Goal: Task Accomplishment & Management: Manage account settings

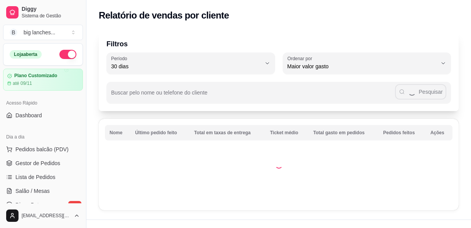
select select "30"
select select "HIGHEST_TOTAL_SPENT_WITH_ORDERS"
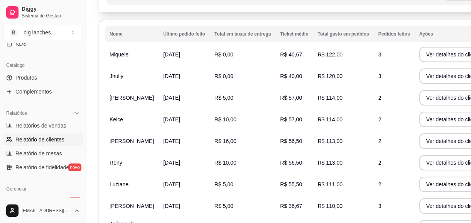
scroll to position [49, 0]
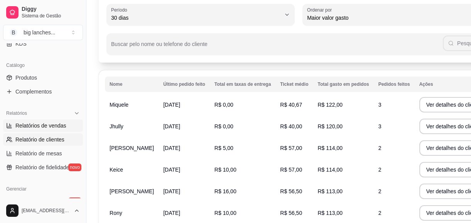
click at [51, 125] on span "Relatórios de vendas" at bounding box center [40, 126] width 51 height 8
select select "ALL"
select select "0"
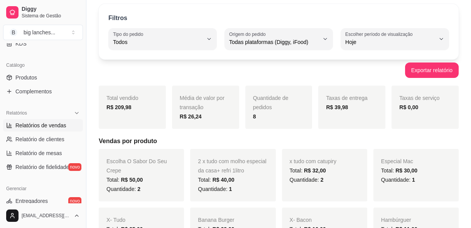
scroll to position [35, 0]
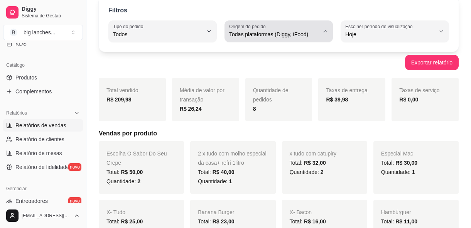
click at [325, 30] on icon "button" at bounding box center [325, 31] width 6 height 6
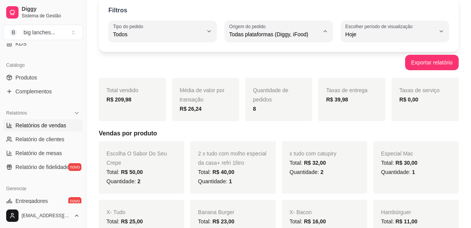
click at [252, 79] on span "iFood" at bounding box center [275, 77] width 85 height 7
type input "IFOOD"
select select "IFOOD"
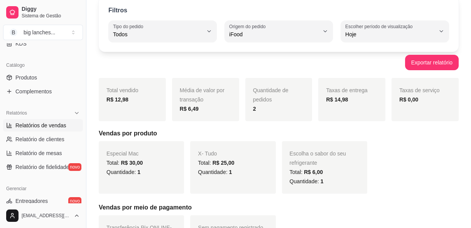
scroll to position [0, 0]
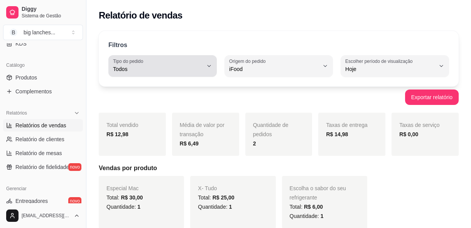
click at [210, 64] on icon "button" at bounding box center [209, 66] width 6 height 6
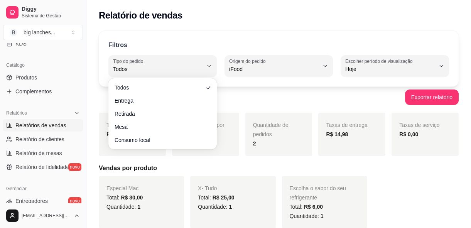
click at [235, 37] on div "Filtros ALL Tipo do pedido Todos Entrega Retirada Mesa Consumo local Tipo do pe…" at bounding box center [279, 59] width 360 height 56
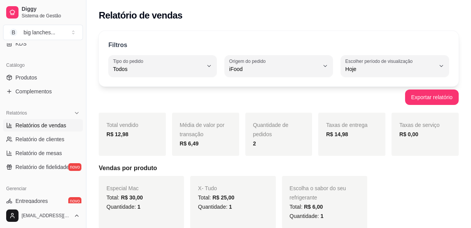
click at [412, 35] on div "Filtros ALL Tipo do pedido Todos Entrega Retirada Mesa Consumo local Tipo do pe…" at bounding box center [279, 59] width 360 height 56
click at [47, 80] on link "Produtos" at bounding box center [43, 77] width 80 height 12
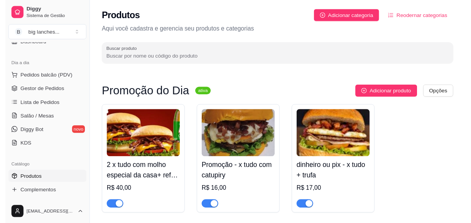
scroll to position [70, 0]
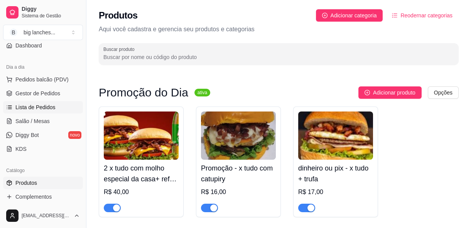
click at [32, 105] on span "Lista de Pedidos" at bounding box center [35, 107] width 40 height 8
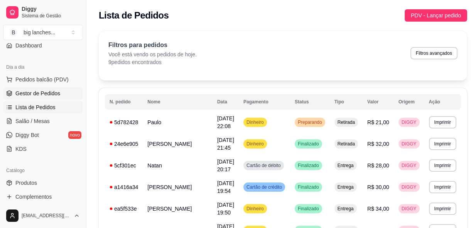
click at [34, 91] on span "Gestor de Pedidos" at bounding box center [37, 93] width 45 height 8
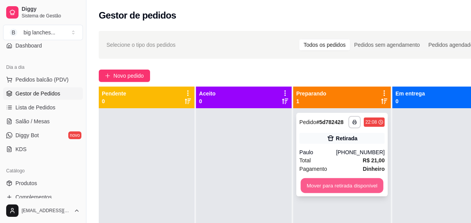
click at [356, 184] on button "Mover para retirada disponível" at bounding box center [341, 185] width 83 height 15
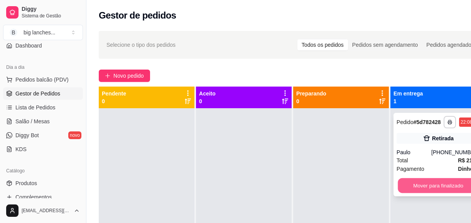
click at [444, 187] on button "Mover para finalizado" at bounding box center [438, 185] width 81 height 15
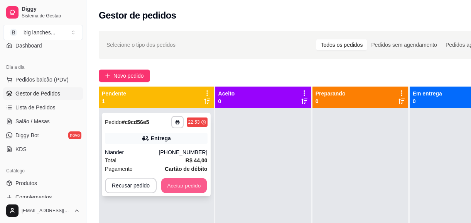
click at [195, 186] on button "Aceitar pedido" at bounding box center [184, 185] width 46 height 15
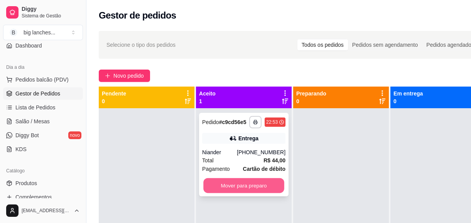
click at [222, 183] on button "Mover para preparo" at bounding box center [243, 185] width 81 height 15
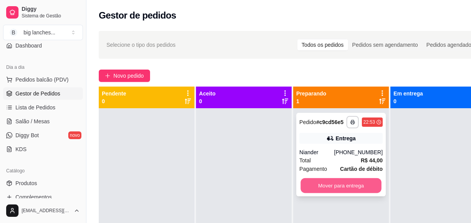
click at [377, 182] on button "Mover para entrega" at bounding box center [340, 185] width 81 height 15
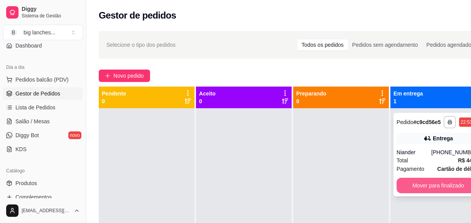
click at [449, 184] on button "Mover para finalizado" at bounding box center [438, 184] width 83 height 15
